Goal: Transaction & Acquisition: Obtain resource

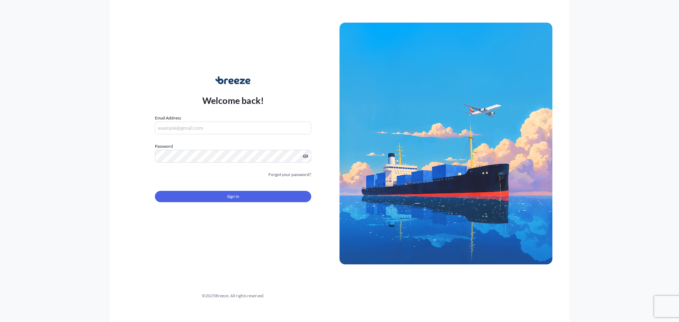
click at [212, 129] on input "Email Address" at bounding box center [233, 128] width 156 height 13
type input "[EMAIL_ADDRESS][DOMAIN_NAME]"
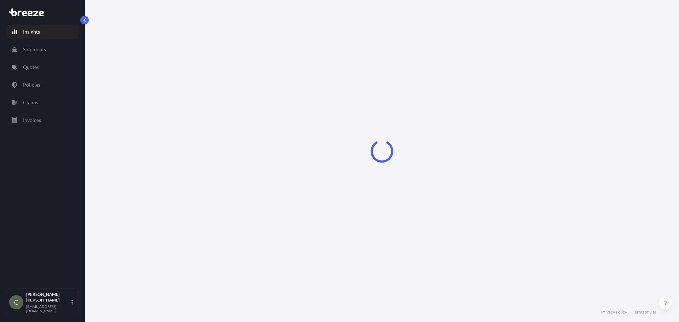
select select "2025"
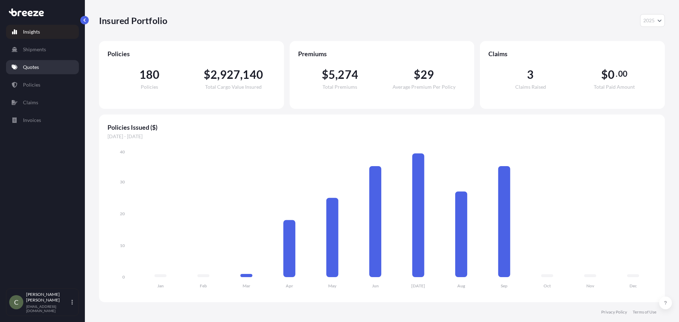
click at [30, 62] on link "Quotes" at bounding box center [42, 67] width 73 height 14
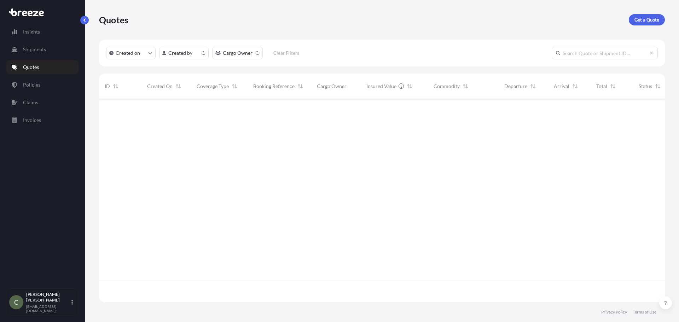
scroll to position [202, 561]
click at [637, 19] on p "Get a Quote" at bounding box center [647, 19] width 25 height 7
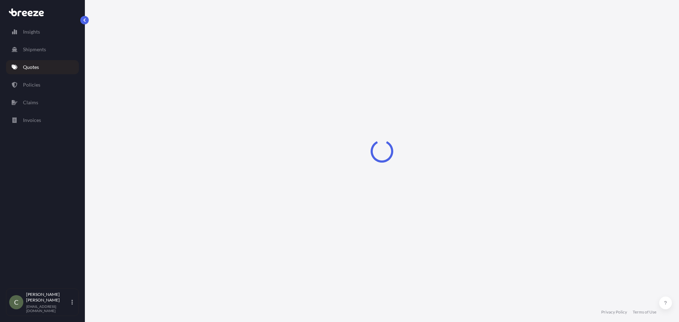
select select "Sea"
select select "1"
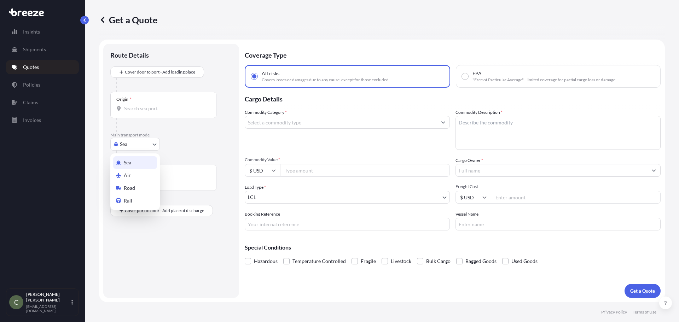
click at [151, 143] on body "Insights Shipments Quotes Policies Claims Invoices C [PERSON_NAME] [EMAIL_ADDRE…" at bounding box center [339, 161] width 679 height 322
click at [130, 187] on span "Road" at bounding box center [129, 188] width 11 height 7
select select "Road"
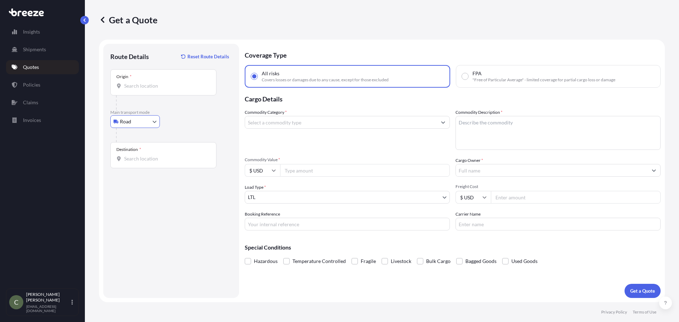
click at [139, 96] on div at bounding box center [166, 103] width 101 height 14
click at [138, 88] on input "Origin *" at bounding box center [166, 85] width 84 height 7
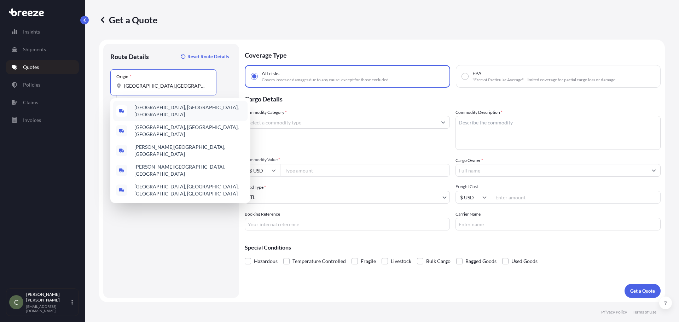
click at [147, 110] on span "[GEOGRAPHIC_DATA], [GEOGRAPHIC_DATA], [GEOGRAPHIC_DATA]" at bounding box center [189, 111] width 110 height 14
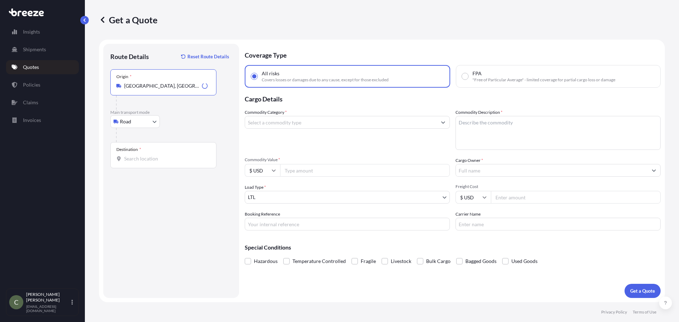
type input "[GEOGRAPHIC_DATA], [GEOGRAPHIC_DATA], [GEOGRAPHIC_DATA]"
click at [132, 159] on input "Destination *" at bounding box center [166, 158] width 84 height 7
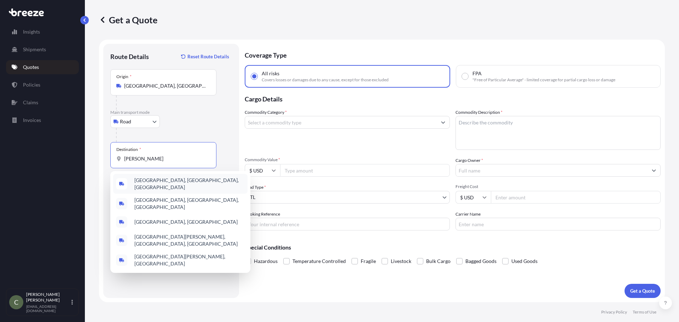
click at [162, 182] on span "[GEOGRAPHIC_DATA], [GEOGRAPHIC_DATA], [GEOGRAPHIC_DATA]" at bounding box center [189, 184] width 110 height 14
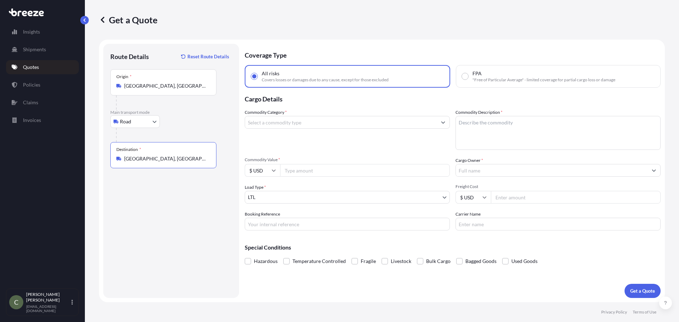
type input "[GEOGRAPHIC_DATA], [GEOGRAPHIC_DATA], [GEOGRAPHIC_DATA]"
click at [292, 121] on input "Commodity Category *" at bounding box center [341, 122] width 192 height 13
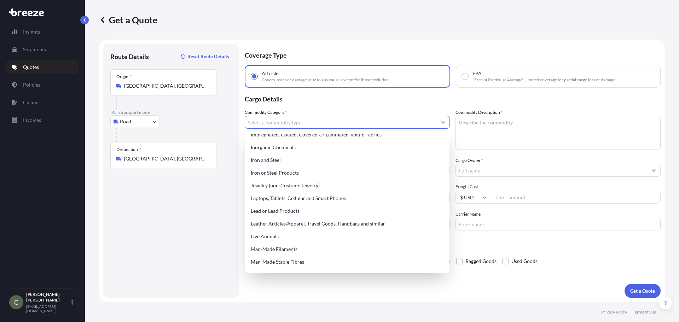
scroll to position [956, 0]
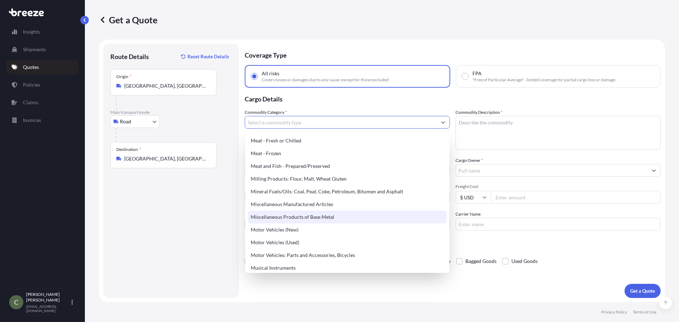
click at [311, 211] on div "Miscellaneous Products of Base Metal" at bounding box center [347, 217] width 199 height 13
type input "Miscellaneous Products of Base Metal"
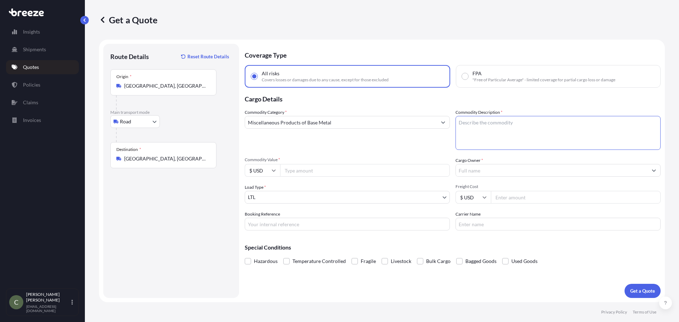
click at [476, 137] on textarea "Commodity Description *" at bounding box center [558, 133] width 205 height 34
type textarea "Metal Bars"
click at [374, 173] on input "Commodity Value *" at bounding box center [365, 170] width 170 height 13
type input "32500"
click at [484, 168] on input "Cargo Owner *" at bounding box center [552, 170] width 192 height 13
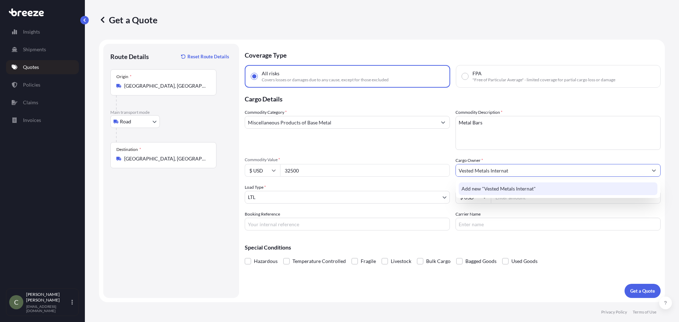
click at [491, 193] on div "Add new "Vested Metals Internat"" at bounding box center [558, 189] width 199 height 13
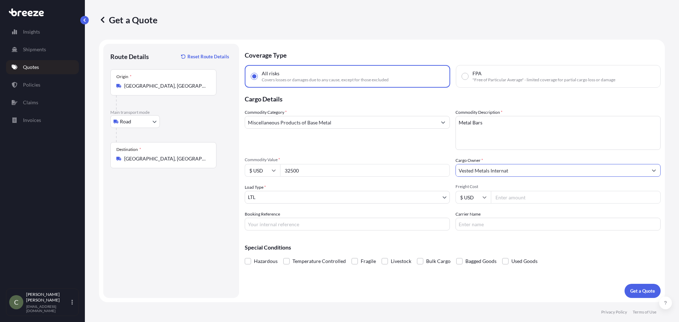
type input "Vested Metals Internat"
click at [503, 199] on input "Freight Cost" at bounding box center [576, 197] width 170 height 13
click at [464, 45] on p "Coverage Type" at bounding box center [453, 54] width 416 height 21
click at [633, 289] on p "Get a Quote" at bounding box center [643, 291] width 25 height 7
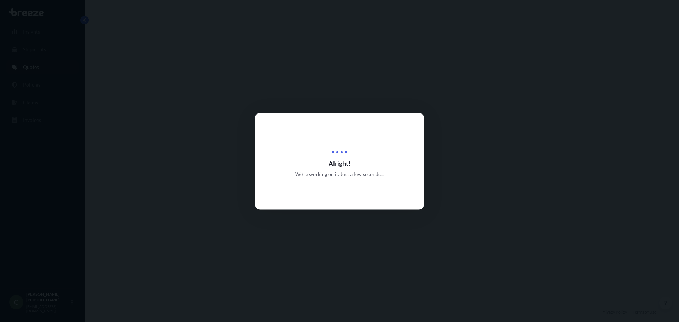
select select "Road"
select select "1"
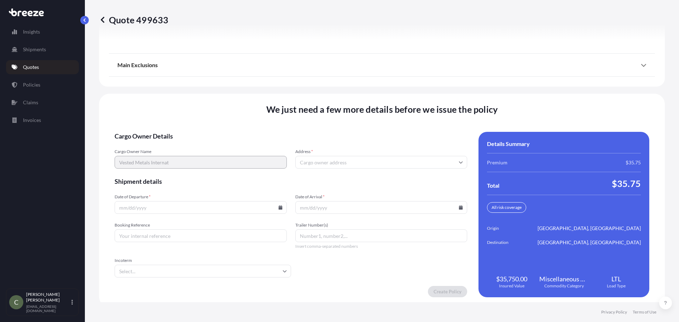
scroll to position [906, 0]
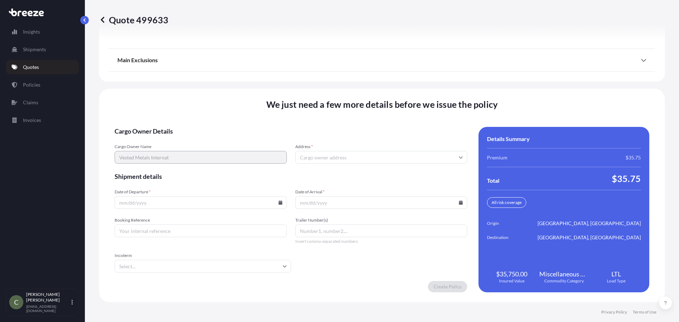
click at [328, 156] on input "Address *" at bounding box center [381, 157] width 172 height 13
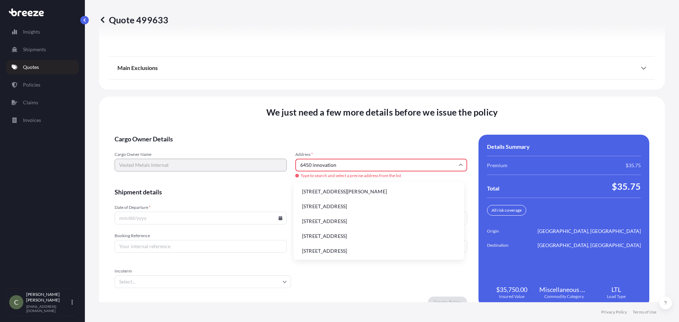
click at [331, 191] on li "[STREET_ADDRESS][PERSON_NAME]" at bounding box center [379, 191] width 165 height 13
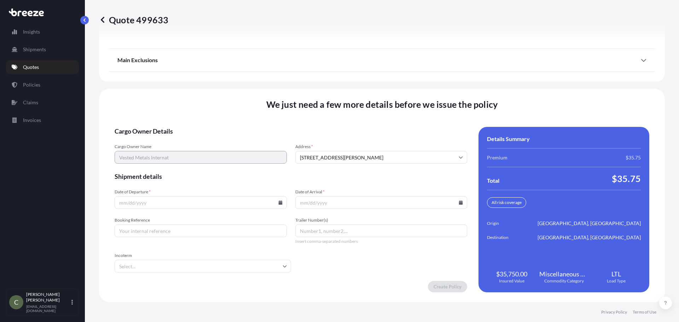
type input "[STREET_ADDRESS][PERSON_NAME]"
click at [280, 203] on icon at bounding box center [281, 203] width 4 height 4
click at [166, 153] on button "23" at bounding box center [166, 153] width 11 height 11
type input "[DATE]"
click at [459, 201] on icon at bounding box center [461, 203] width 4 height 4
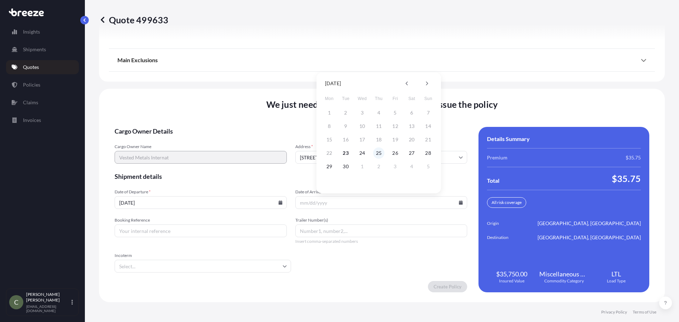
click at [379, 151] on button "25" at bounding box center [378, 153] width 11 height 11
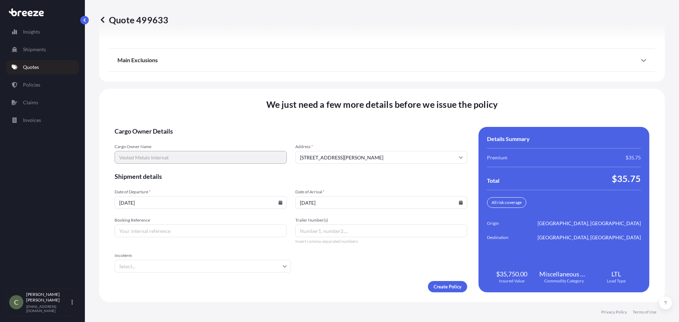
type input "[DATE]"
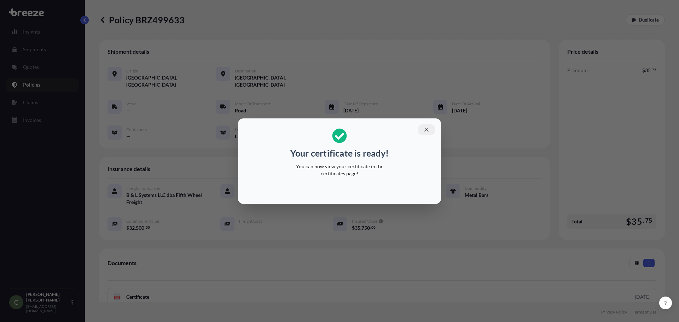
click at [426, 130] on icon "button" at bounding box center [427, 130] width 6 height 6
